Goal: Navigation & Orientation: Find specific page/section

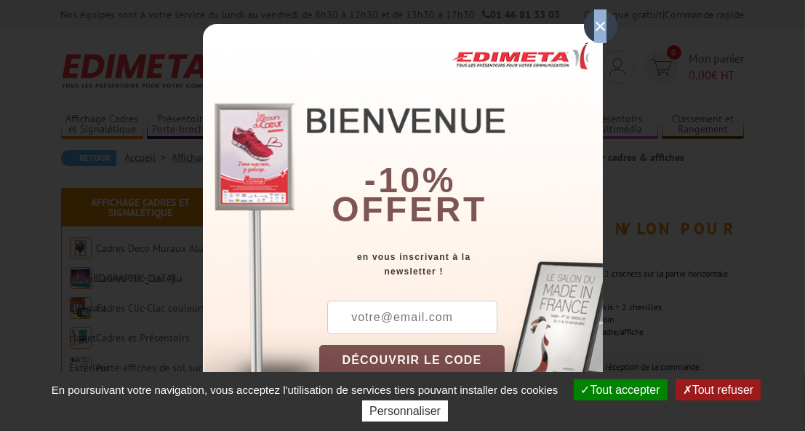
click at [594, 20] on div "×" at bounding box center [600, 25] width 33 height 33
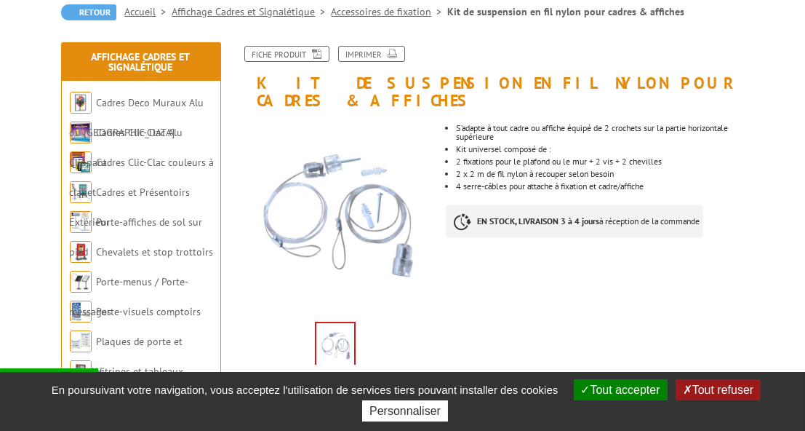
scroll to position [73, 0]
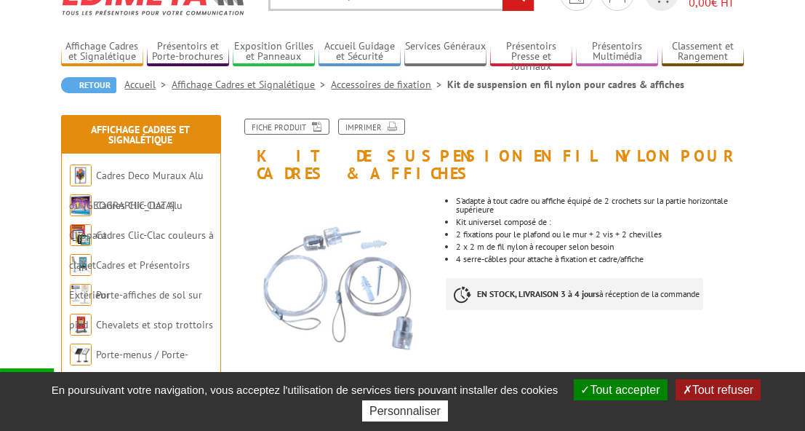
click at [386, 86] on link "Accessoires de fixation" at bounding box center [390, 84] width 116 height 13
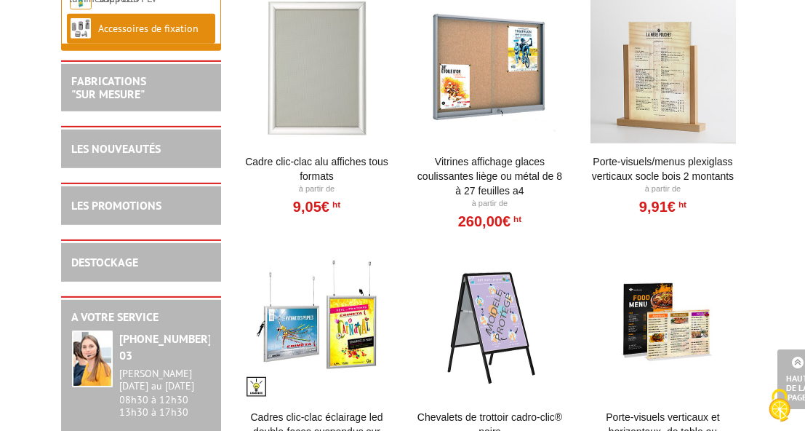
scroll to position [2109, 0]
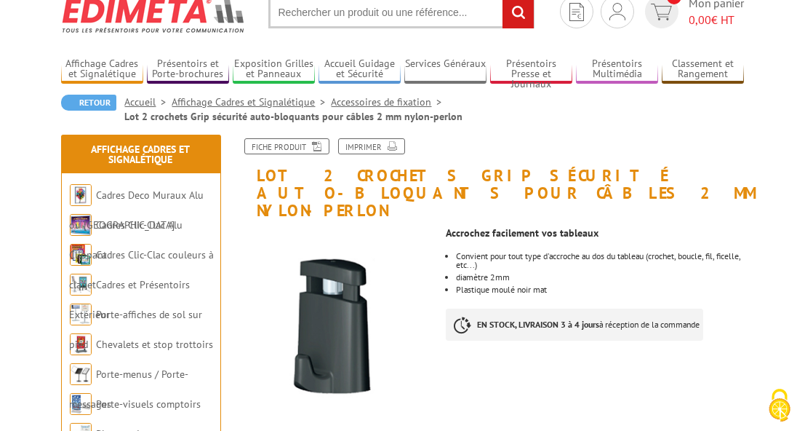
scroll to position [145, 0]
